Goal: Information Seeking & Learning: Learn about a topic

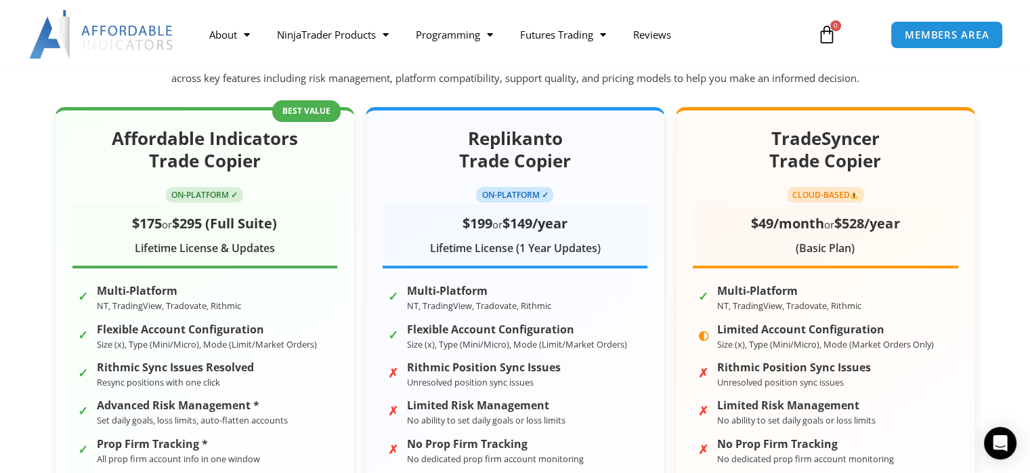
scroll to position [203, 0]
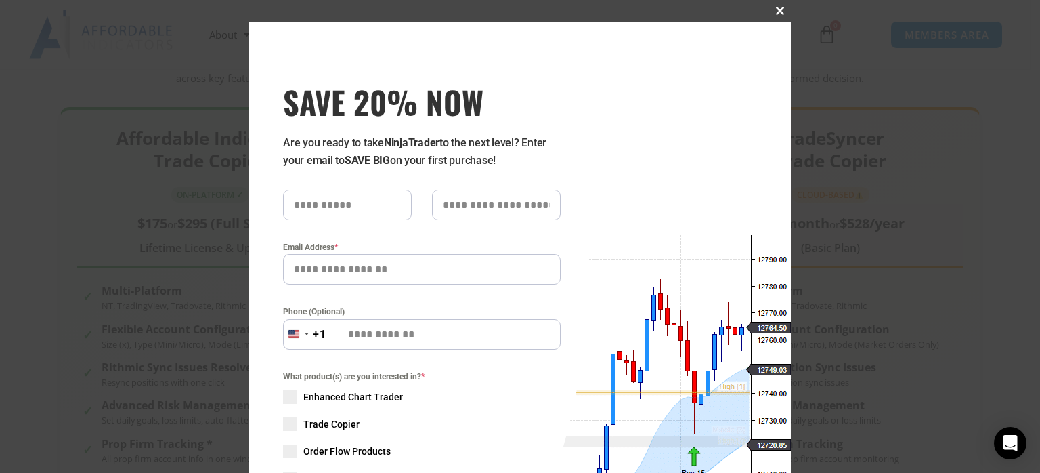
click at [775, 11] on span "SAVE 20% NOW popup" at bounding box center [780, 11] width 22 height 8
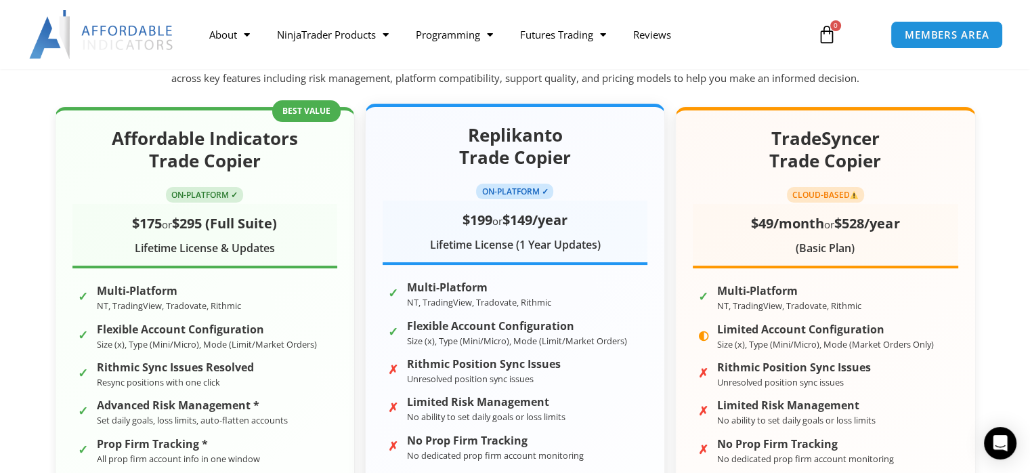
scroll to position [0, 0]
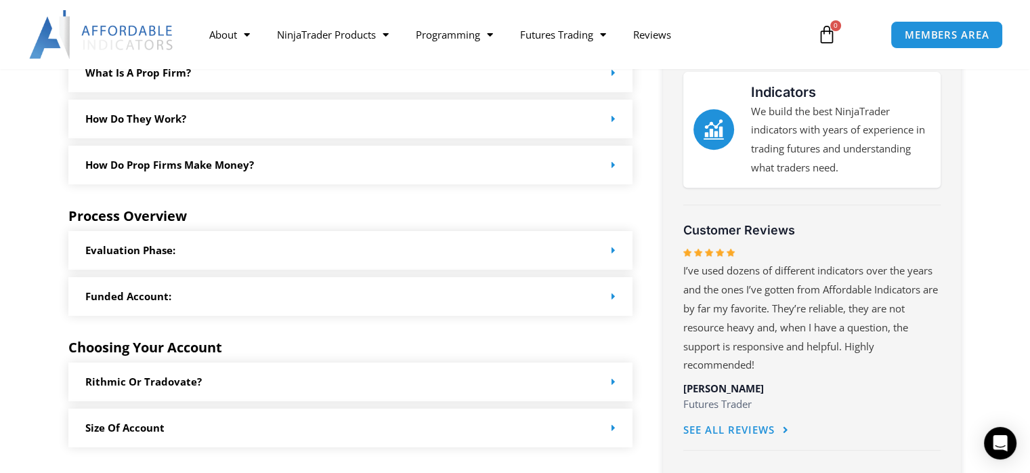
scroll to position [530, 0]
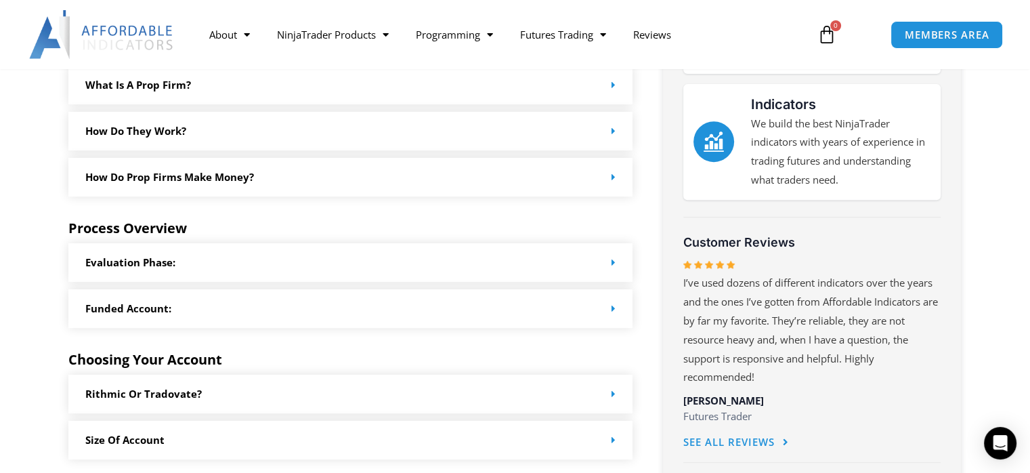
click at [612, 177] on icon at bounding box center [614, 177] width 4 height 10
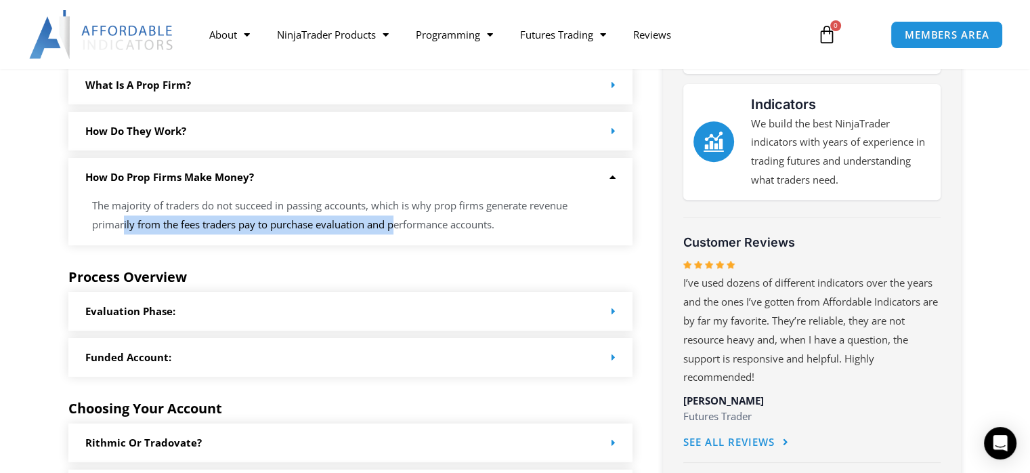
drag, startPoint x: 175, startPoint y: 222, endPoint x: 396, endPoint y: 223, distance: 220.1
click at [396, 223] on p "The majority of traders do not succeed in passing accounts, which is why prop f…" at bounding box center [350, 215] width 517 height 38
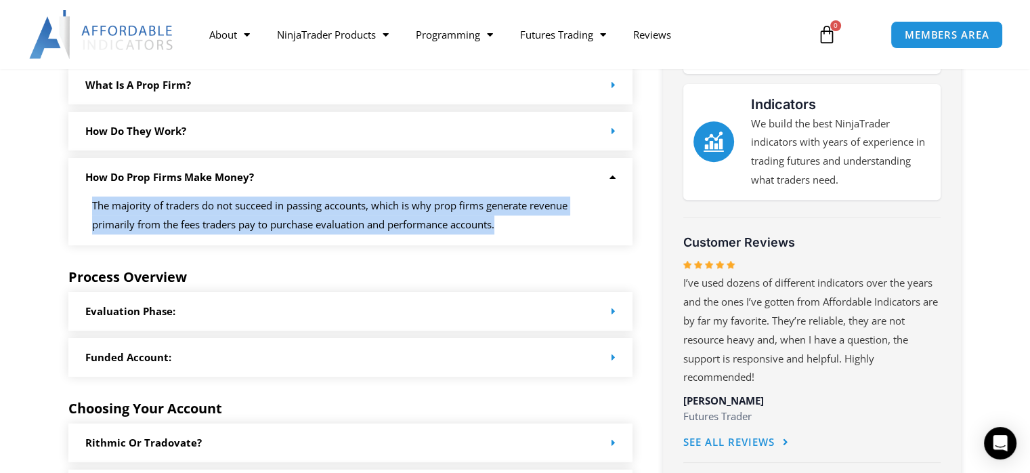
drag, startPoint x: 94, startPoint y: 209, endPoint x: 522, endPoint y: 235, distance: 428.8
click at [522, 235] on div "The majority of traders do not succeed in passing accounts, which is why prop f…" at bounding box center [350, 220] width 565 height 49
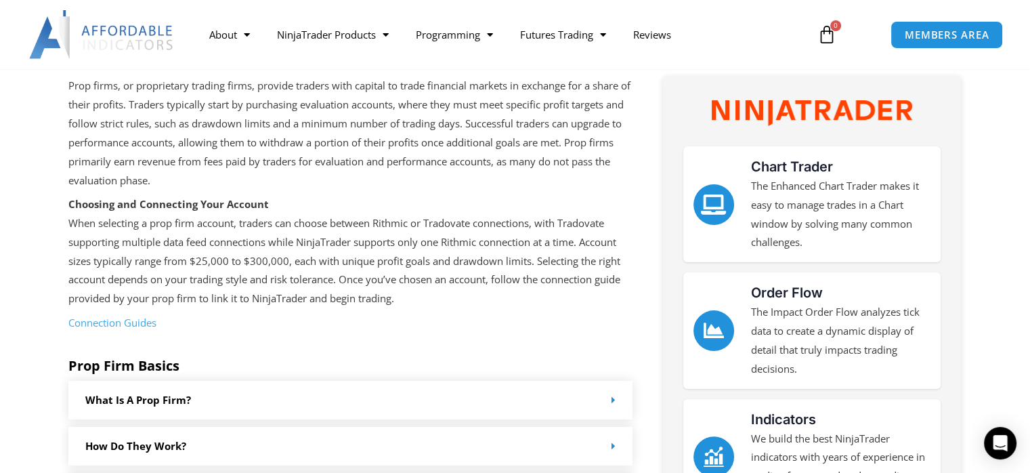
scroll to position [191, 0]
